Goal: Task Accomplishment & Management: Use online tool/utility

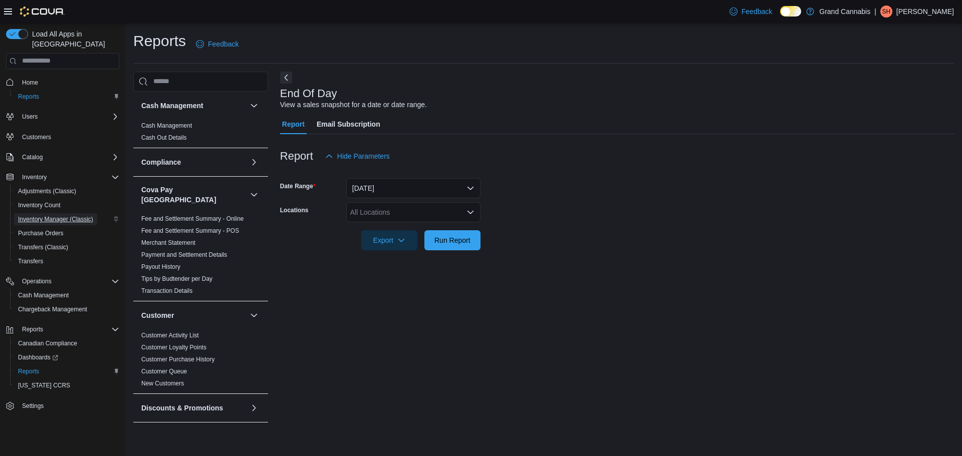
click at [55, 215] on span "Inventory Manager (Classic)" at bounding box center [55, 219] width 75 height 8
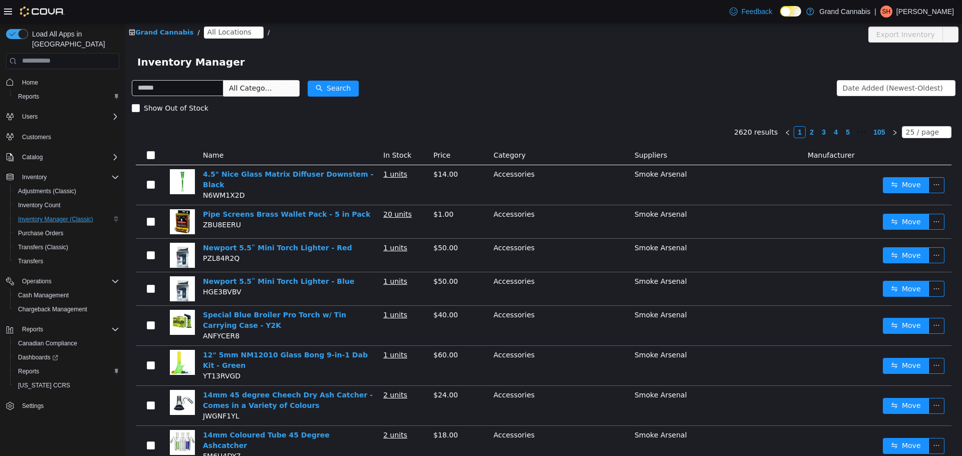
click at [227, 27] on span "All Locations" at bounding box center [229, 31] width 44 height 11
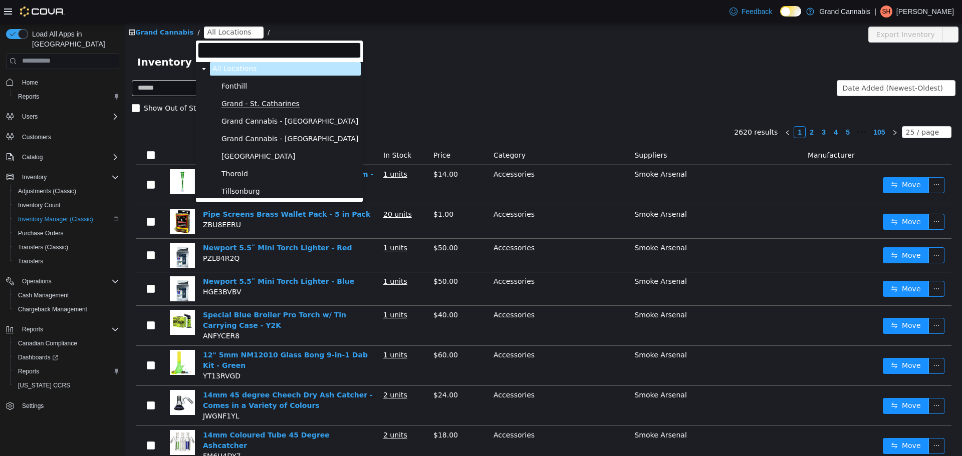
click at [255, 104] on span "Grand - St. Catharines" at bounding box center [260, 103] width 78 height 9
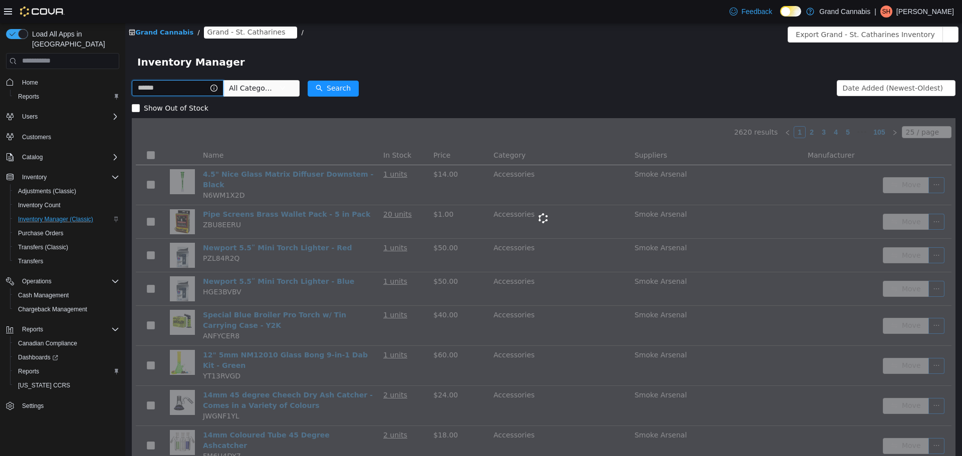
click at [183, 88] on input "text" at bounding box center [178, 88] width 92 height 16
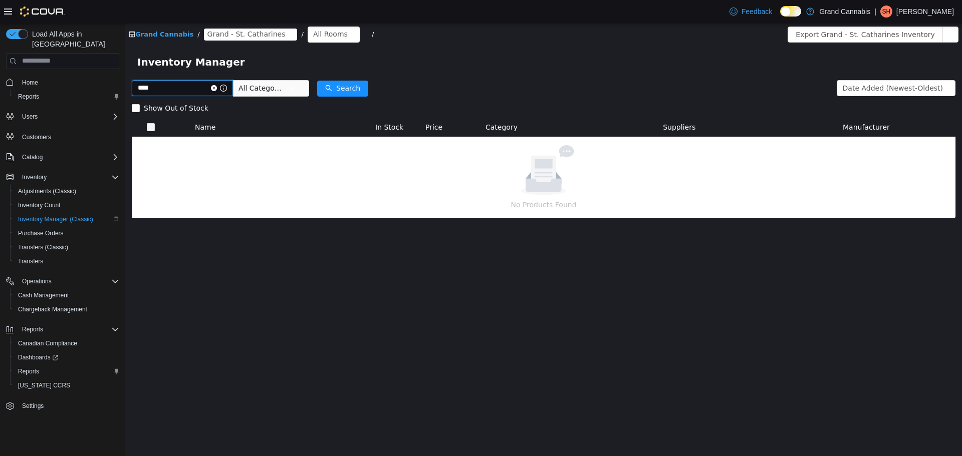
type input "****"
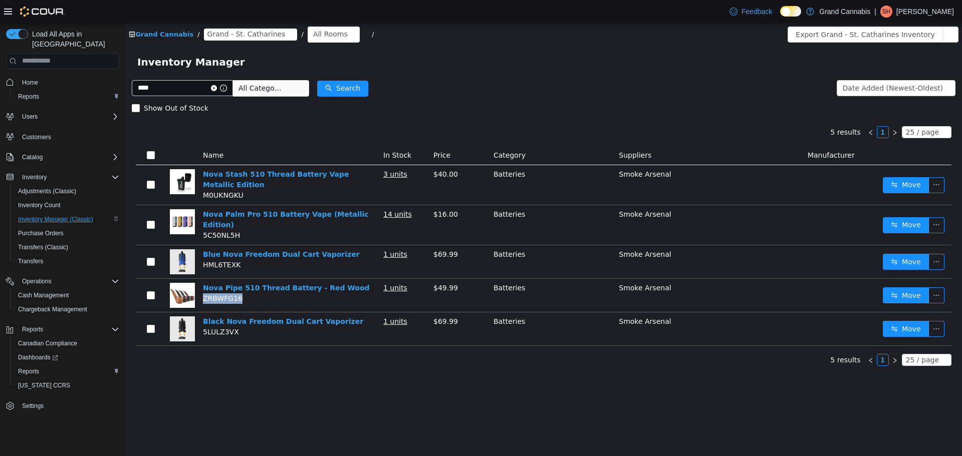
drag, startPoint x: 239, startPoint y: 295, endPoint x: 203, endPoint y: 295, distance: 36.1
click at [203, 295] on td "Nova Pipe 510 Thread Battery - Red Wood ZRBWFG16" at bounding box center [289, 296] width 180 height 34
copy span "ZRBWFG16"
click at [31, 93] on span "Reports" at bounding box center [28, 97] width 21 height 8
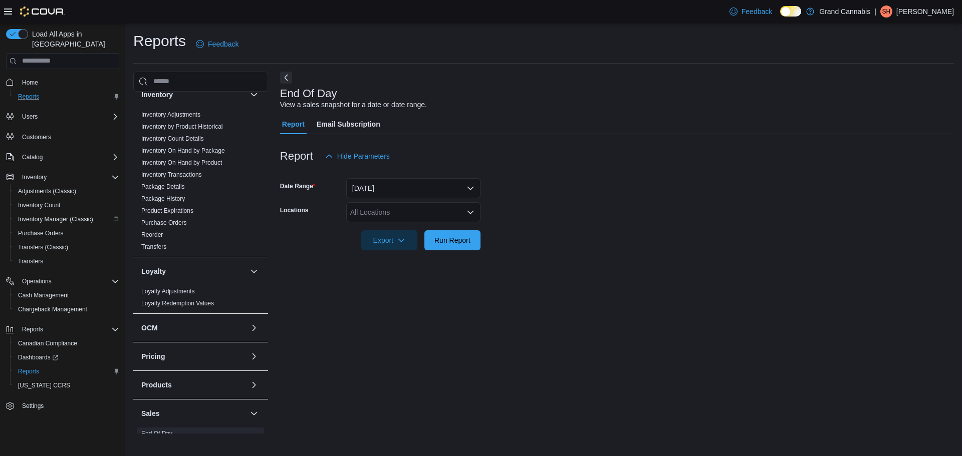
scroll to position [351, 0]
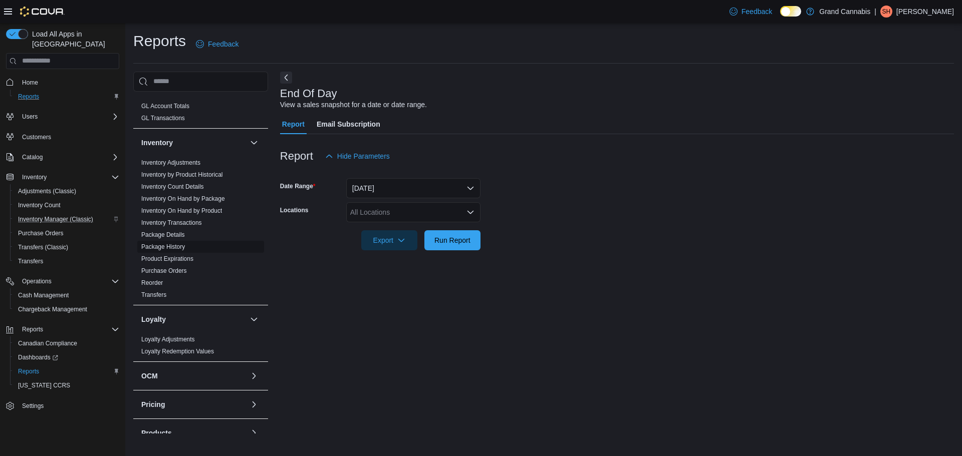
click at [170, 243] on link "Package History" at bounding box center [163, 246] width 44 height 7
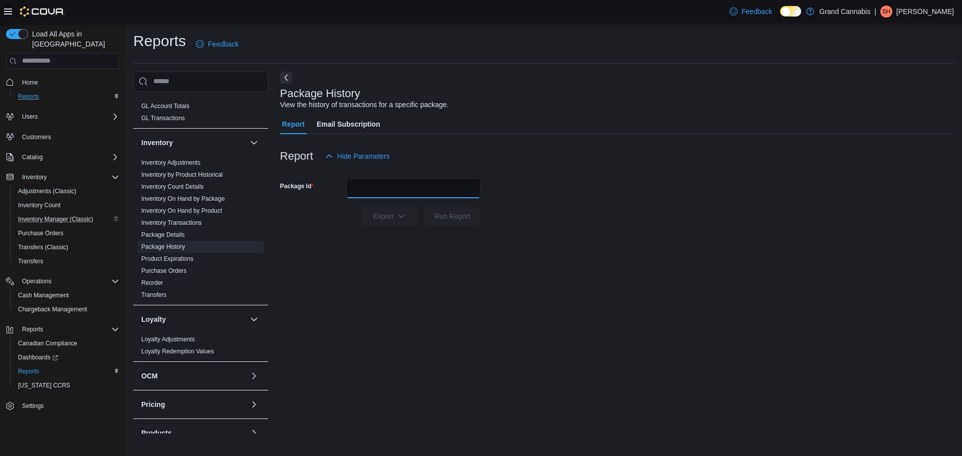
click at [423, 185] on input "Package Id" at bounding box center [413, 188] width 134 height 20
paste input "********"
type input "********"
click at [428, 215] on button "Run Report" at bounding box center [452, 216] width 56 height 20
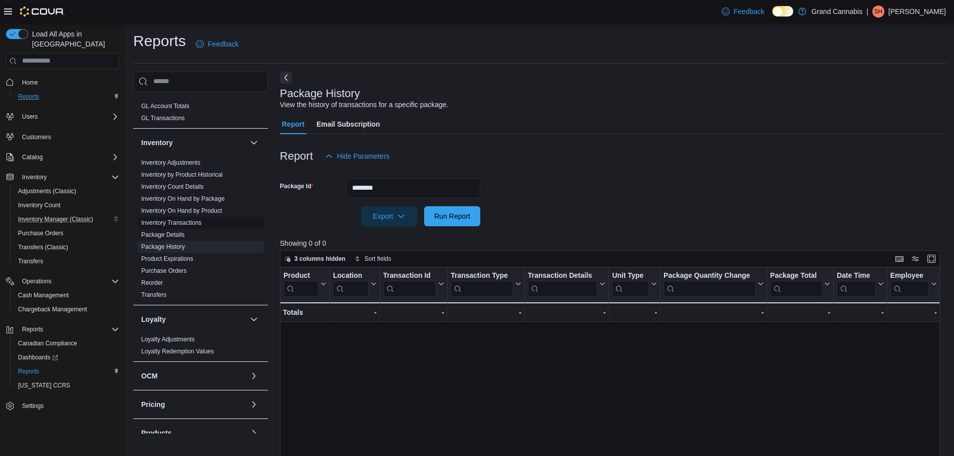
click at [191, 219] on link "Inventory Transactions" at bounding box center [171, 222] width 61 height 7
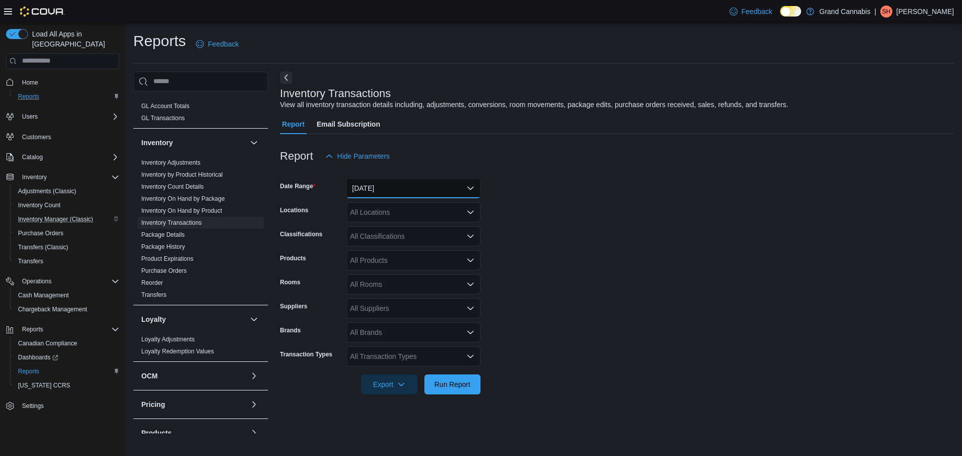
click at [413, 187] on button "[DATE]" at bounding box center [413, 188] width 134 height 20
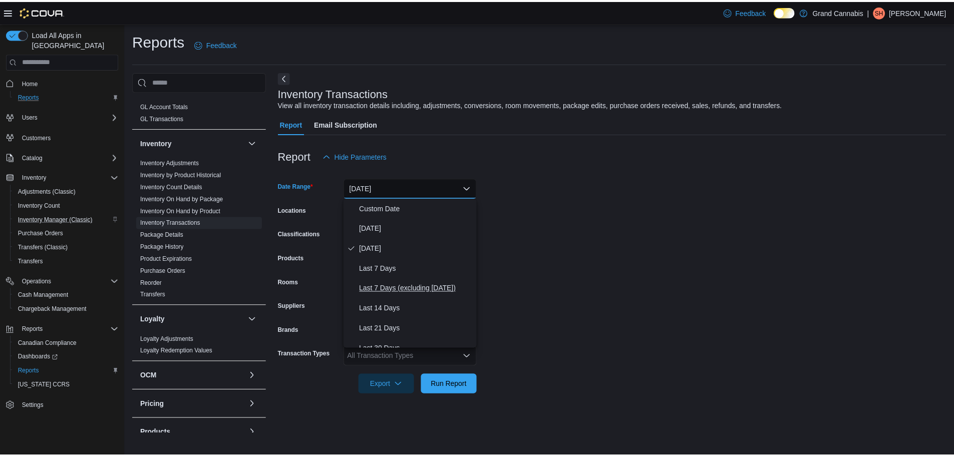
scroll to position [150, 0]
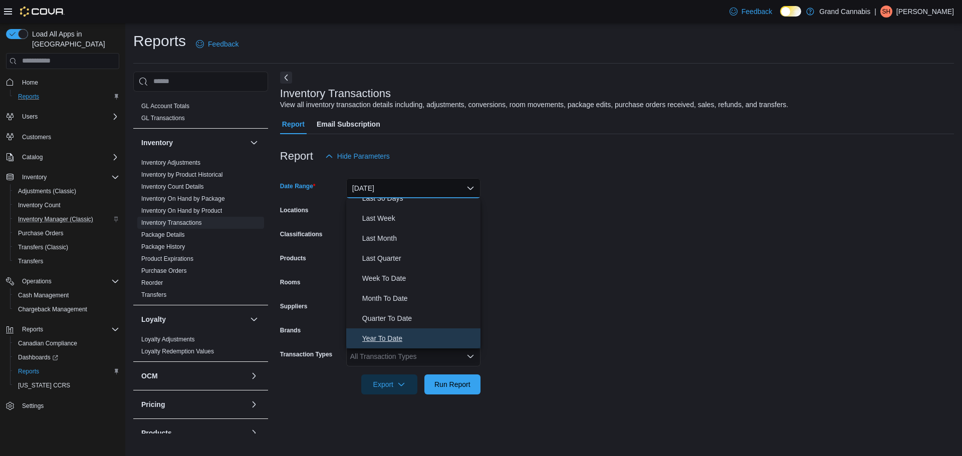
click at [420, 337] on span "Year To Date" at bounding box center [419, 339] width 114 height 12
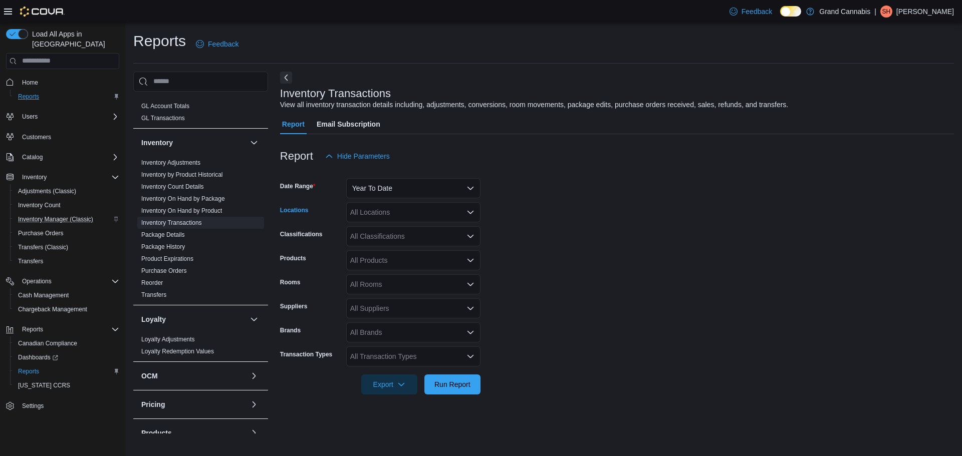
click at [409, 208] on div "All Locations" at bounding box center [413, 212] width 134 height 20
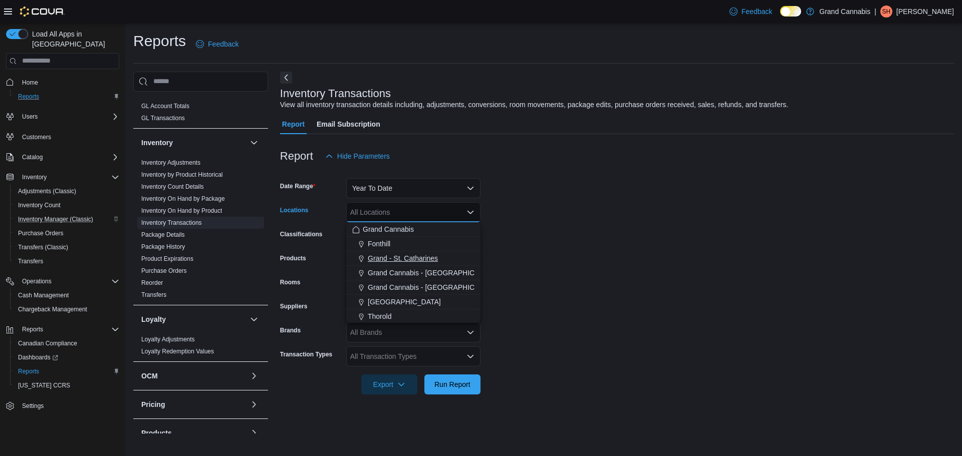
click at [430, 259] on span "Grand - St. Catharines" at bounding box center [403, 258] width 70 height 10
click at [525, 258] on form "Date Range Year To Date Locations [GEOGRAPHIC_DATA] Combo box. Selected. [GEOGR…" at bounding box center [617, 280] width 674 height 228
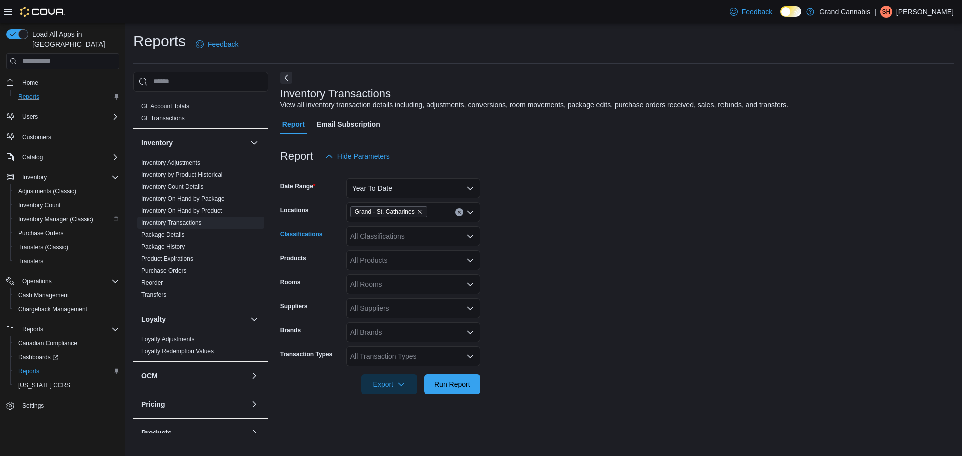
click at [409, 226] on div "All Classifications" at bounding box center [413, 236] width 134 height 20
click at [400, 328] on span "Accessories" at bounding box center [387, 326] width 38 height 10
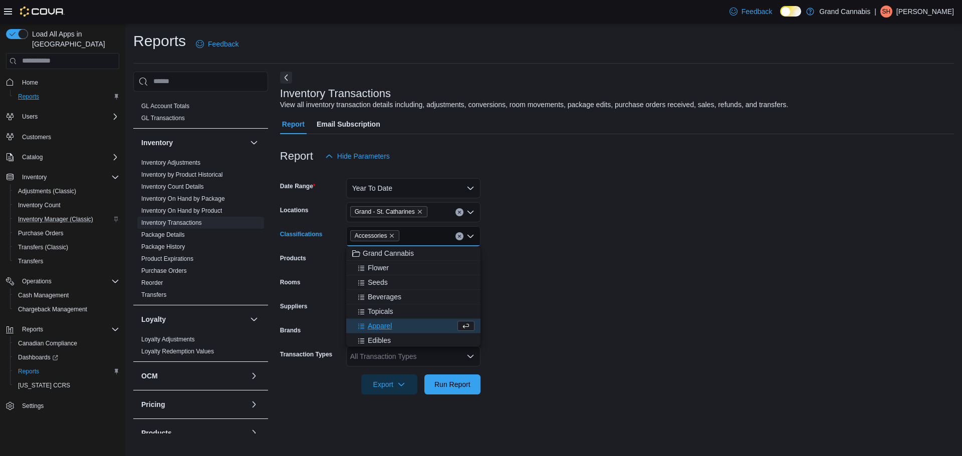
click at [610, 281] on form "Date Range Year To Date Locations [GEOGRAPHIC_DATA] Classifications Accessories…" at bounding box center [617, 280] width 674 height 228
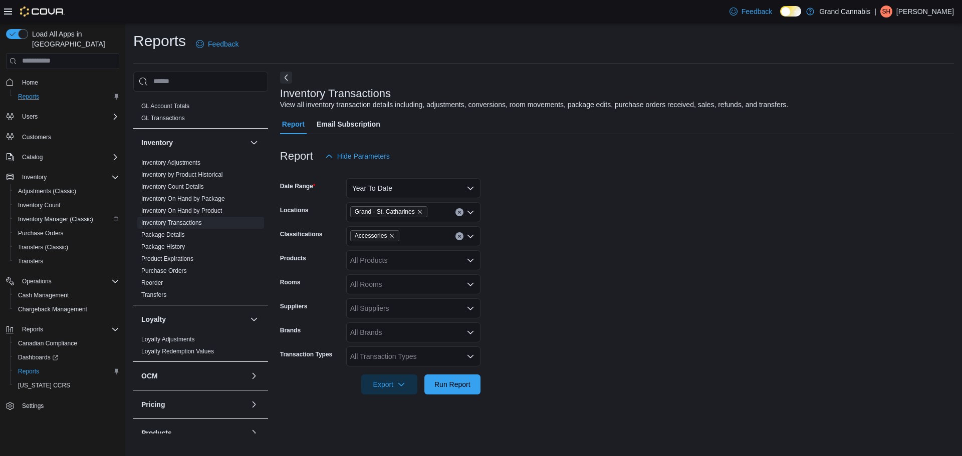
click at [405, 260] on div "All Products" at bounding box center [413, 260] width 134 height 20
type input "*"
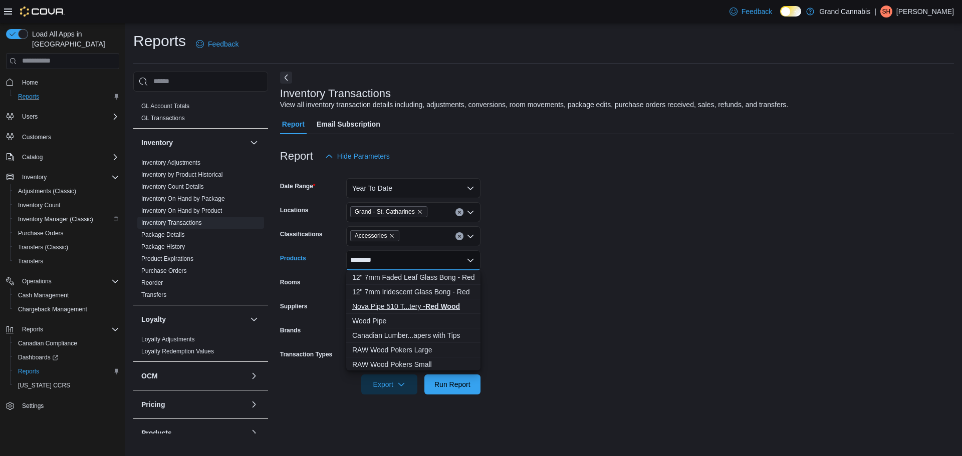
type input "********"
click at [410, 308] on div "Nova Pipe 510 T...tery - Red Wood" at bounding box center [413, 307] width 122 height 10
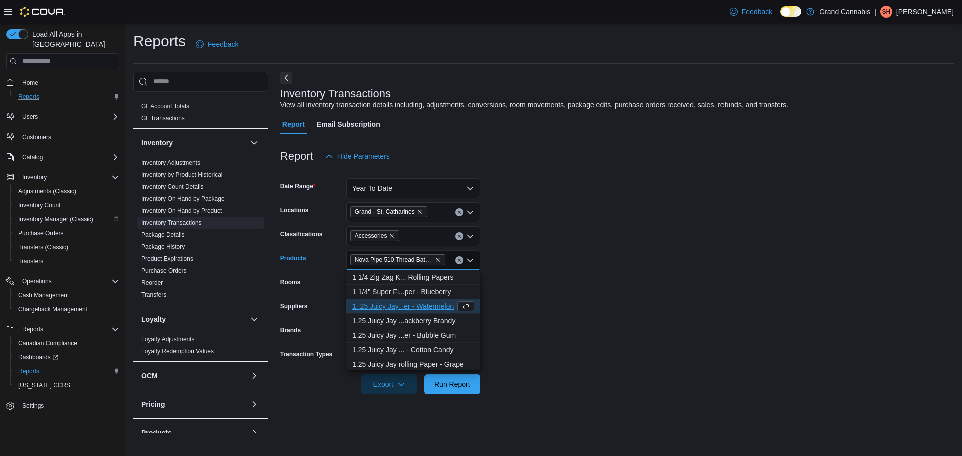
click at [561, 308] on form "Date Range Year To Date Locations [GEOGRAPHIC_DATA] Classifications Accessories…" at bounding box center [617, 280] width 674 height 228
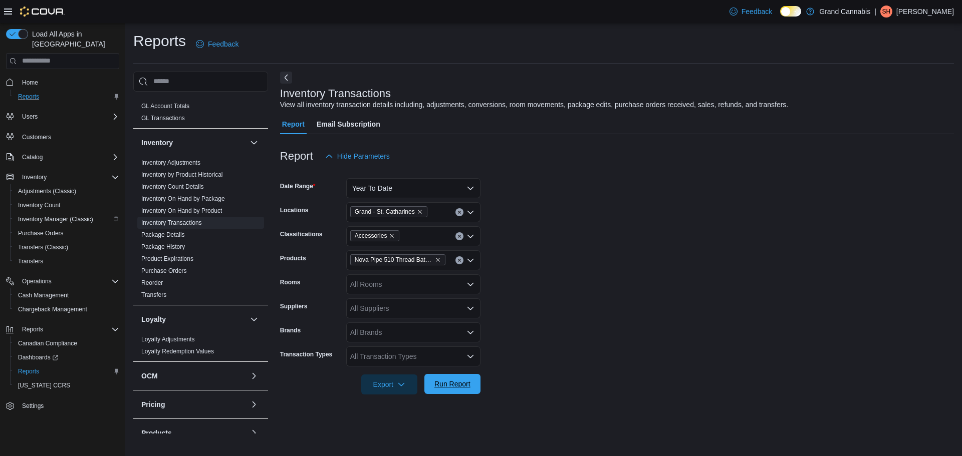
click at [472, 392] on span "Run Report" at bounding box center [452, 384] width 44 height 20
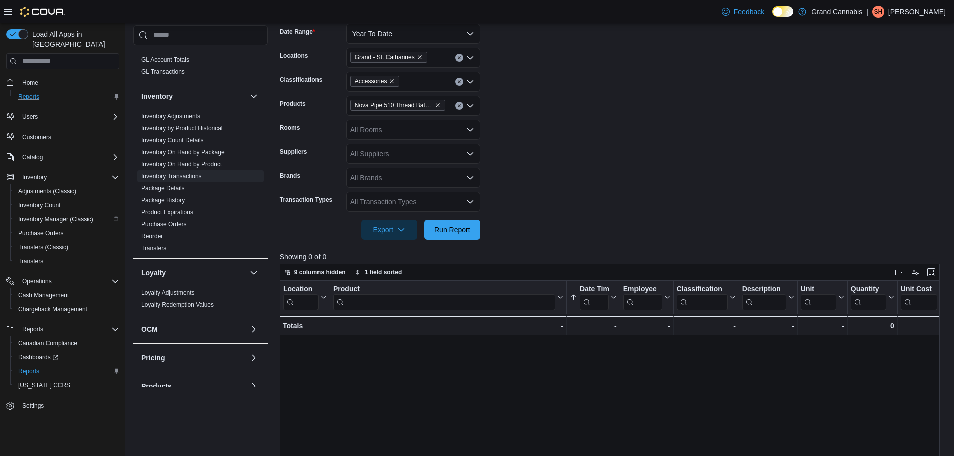
scroll to position [135, 0]
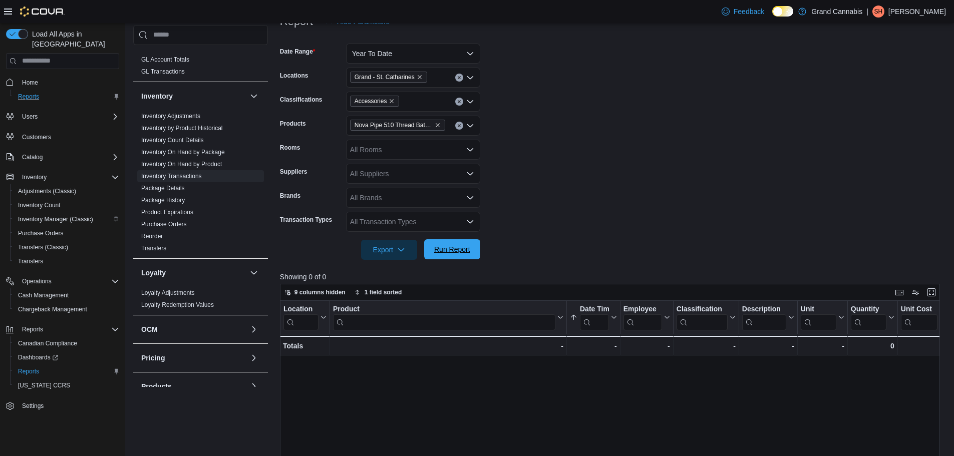
click at [457, 239] on form "Date Range Year To Date Locations [GEOGRAPHIC_DATA] Classifications Accessories…" at bounding box center [613, 146] width 667 height 228
click at [468, 256] on span "Run Report" at bounding box center [452, 249] width 44 height 20
click at [377, 290] on span "1 field sorted" at bounding box center [384, 293] width 38 height 8
